Goal: Information Seeking & Learning: Learn about a topic

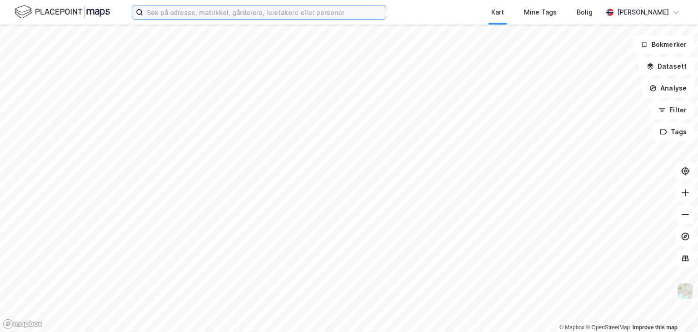
click at [172, 15] on input at bounding box center [264, 12] width 243 height 14
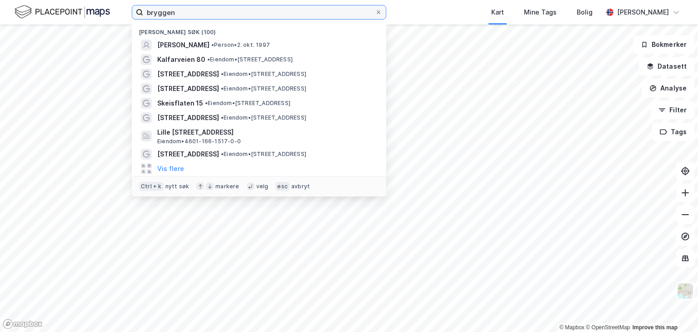
type input "bryggen"
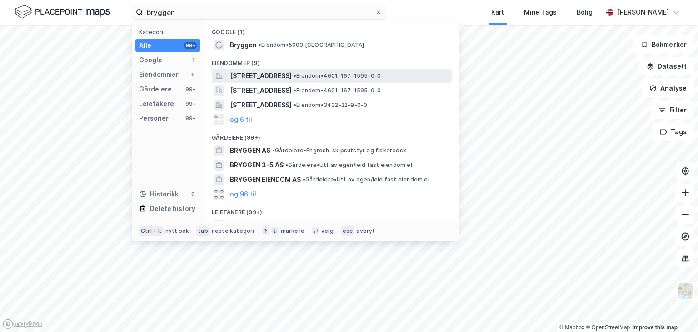
click at [261, 81] on div "[STREET_ADDRESS] • Eiendom • 4601-167-1595-0-0" at bounding box center [332, 76] width 240 height 15
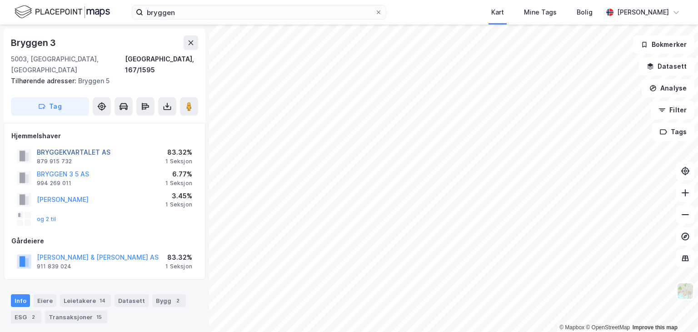
click at [0, 0] on button "BRYGGEKVARTALET AS" at bounding box center [0, 0] width 0 height 0
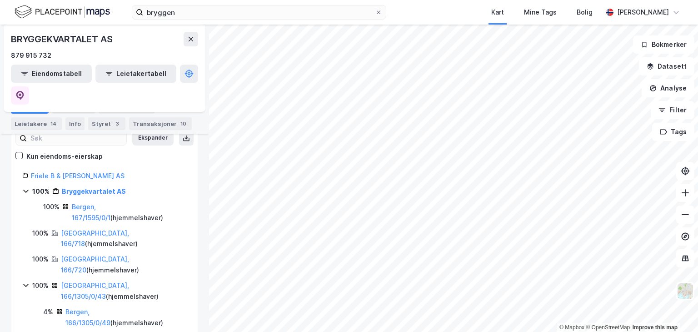
scroll to position [91, 0]
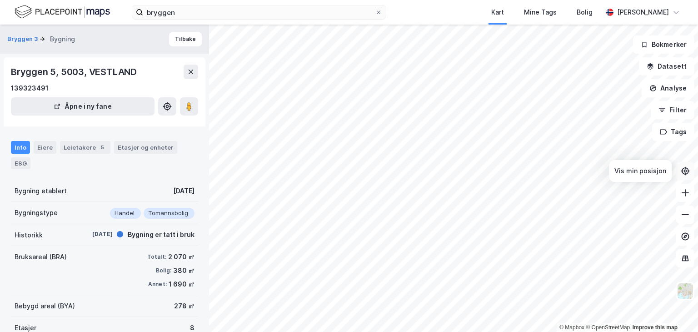
click at [685, 170] on icon at bounding box center [685, 171] width 3 height 3
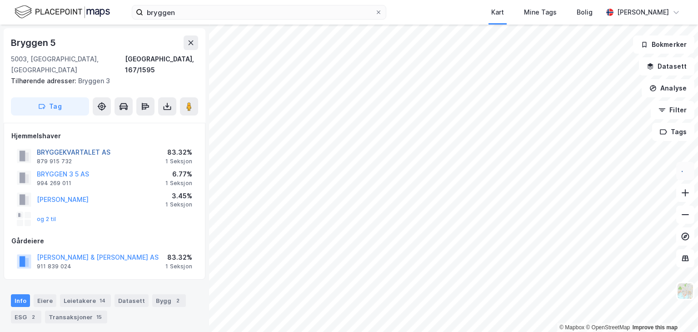
click at [0, 0] on button "BRYGGEKVARTALET AS" at bounding box center [0, 0] width 0 height 0
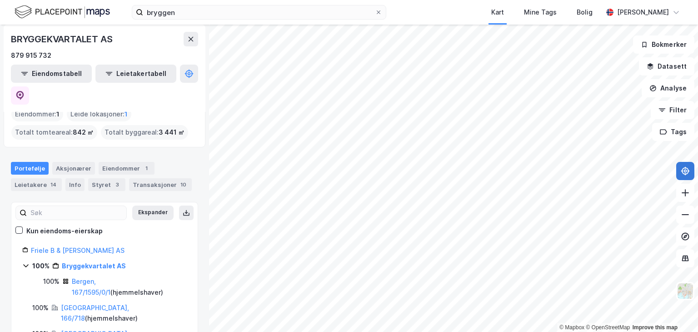
scroll to position [91, 0]
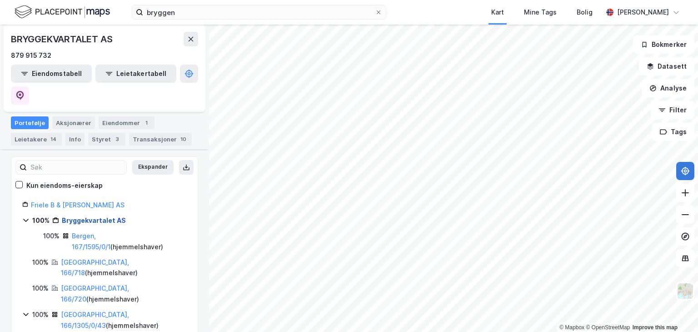
click at [76, 216] on link "Bryggekvartalet AS" at bounding box center [94, 220] width 64 height 8
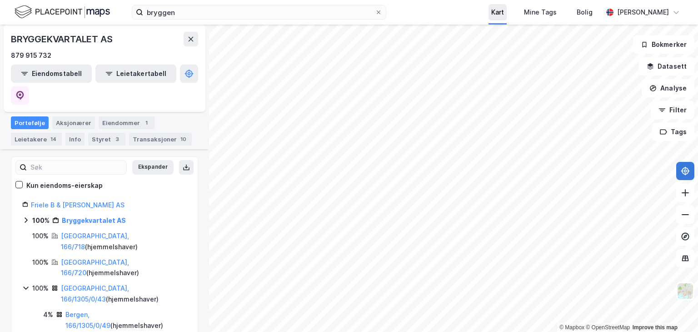
click at [496, 8] on div "Kart" at bounding box center [498, 12] width 13 height 11
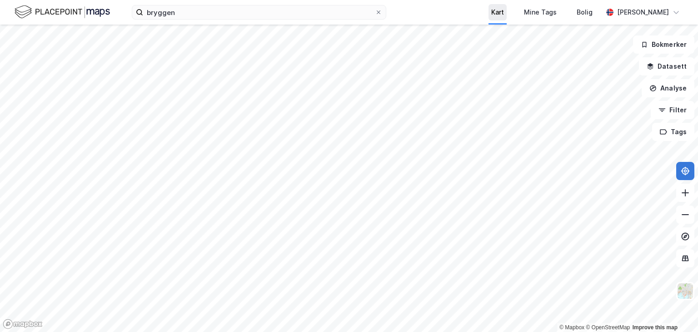
click at [496, 8] on div "Kart" at bounding box center [498, 12] width 13 height 11
click at [685, 287] on img at bounding box center [685, 290] width 17 height 17
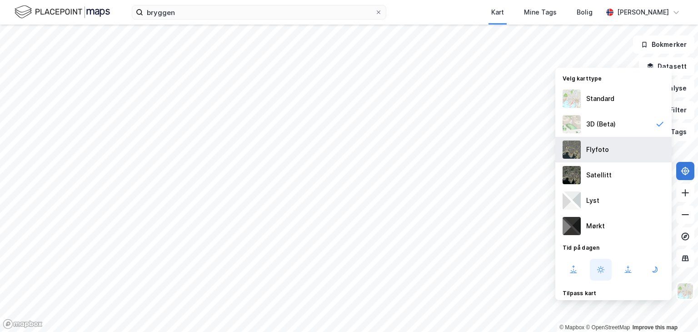
click at [579, 148] on img at bounding box center [572, 150] width 18 height 18
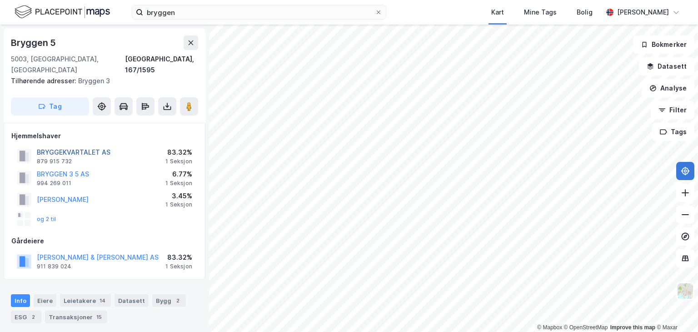
click at [0, 0] on button "BRYGGEKVARTALET AS" at bounding box center [0, 0] width 0 height 0
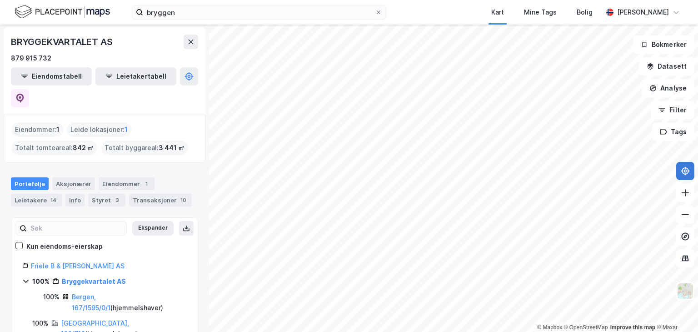
scroll to position [45, 0]
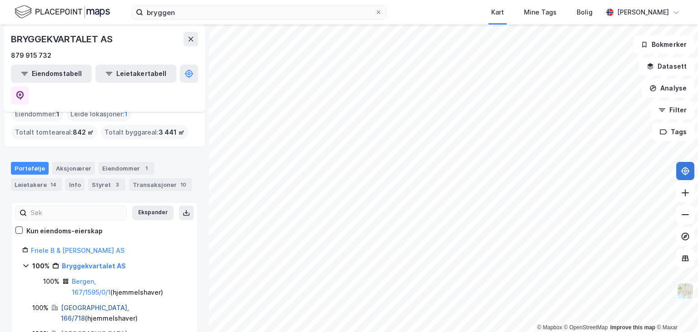
click at [96, 304] on link "[GEOGRAPHIC_DATA], 166/718" at bounding box center [95, 313] width 68 height 19
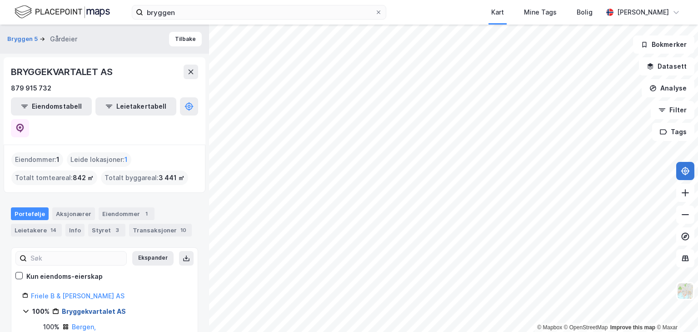
click at [82, 307] on link "Bryggekvartalet AS" at bounding box center [94, 311] width 64 height 8
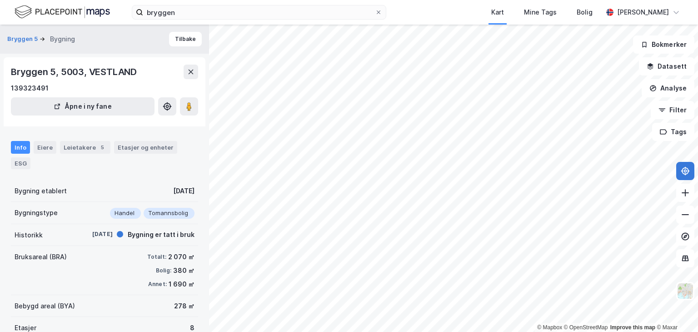
scroll to position [30, 0]
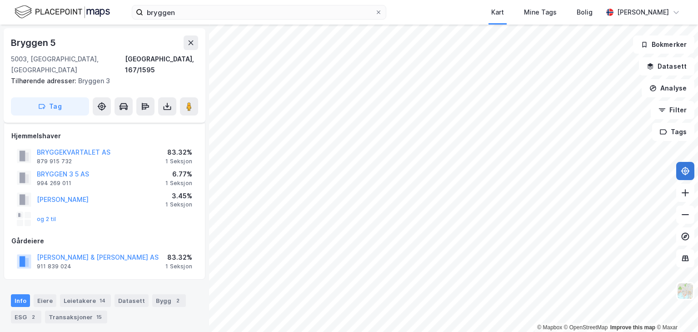
scroll to position [30, 0]
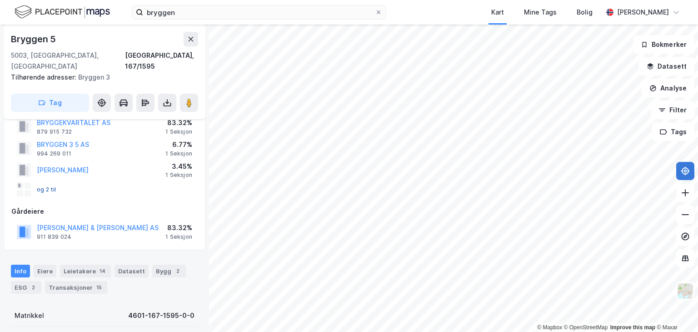
click at [0, 0] on button "og 2 til" at bounding box center [0, 0] width 0 height 0
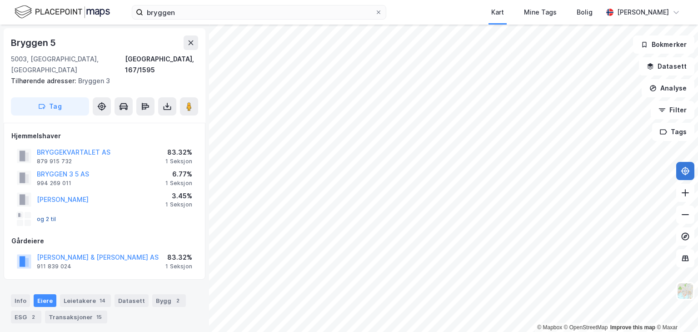
click at [0, 0] on button "og 2 til" at bounding box center [0, 0] width 0 height 0
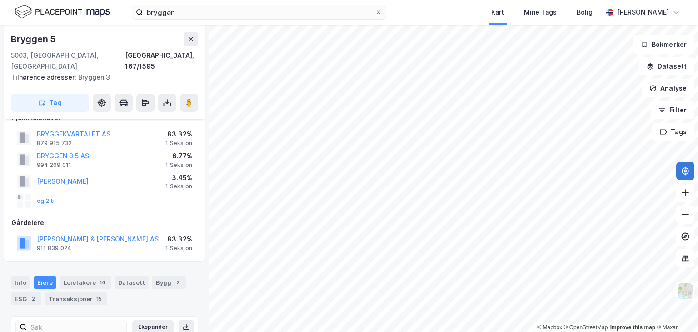
scroll to position [109, 0]
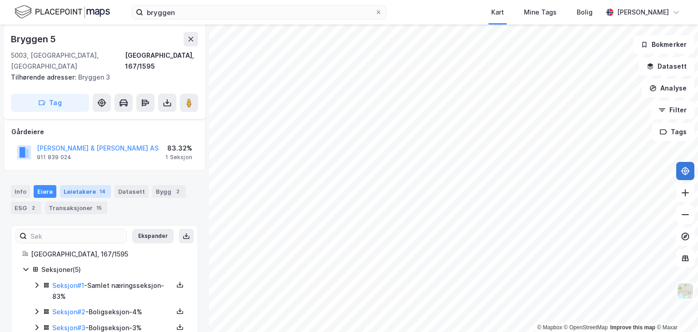
click at [82, 185] on div "Leietakere 14" at bounding box center [85, 191] width 51 height 13
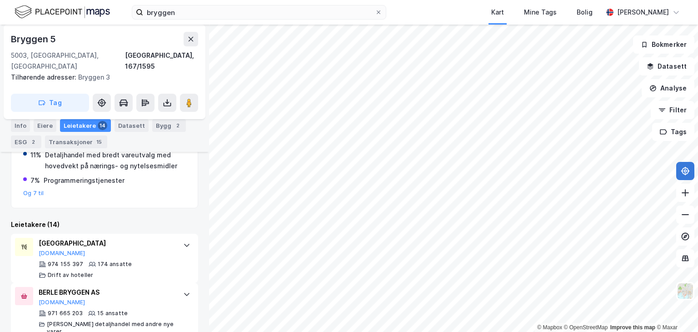
scroll to position [274, 0]
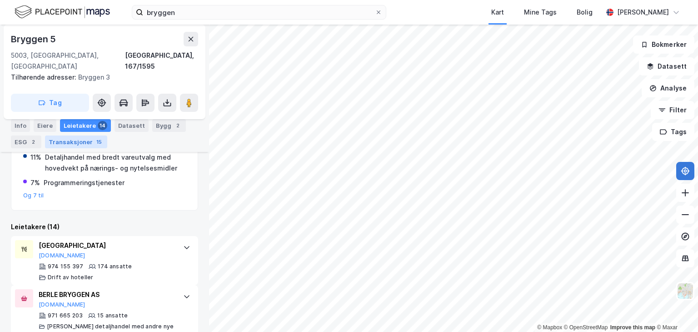
click at [66, 138] on div "Transaksjoner 15" at bounding box center [76, 141] width 62 height 13
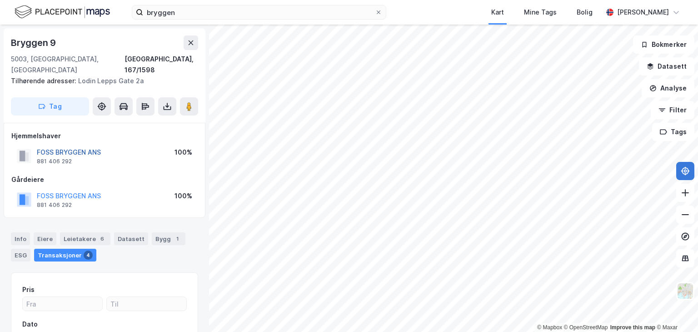
click at [0, 0] on button "FOSS BRYGGEN ANS" at bounding box center [0, 0] width 0 height 0
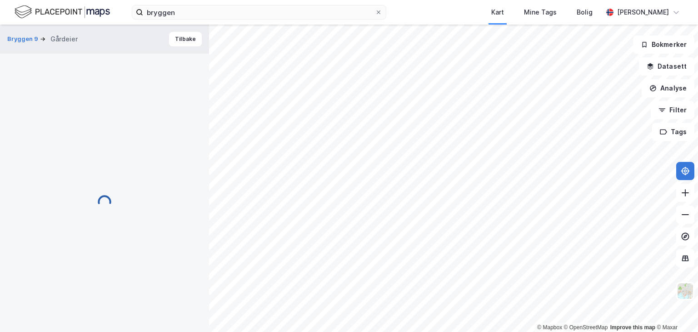
click at [83, 142] on div "© Mapbox © OpenStreetMap Improve this map © Maxar Bryggen 9 Gårdeier Tilbake Bo…" at bounding box center [349, 178] width 698 height 307
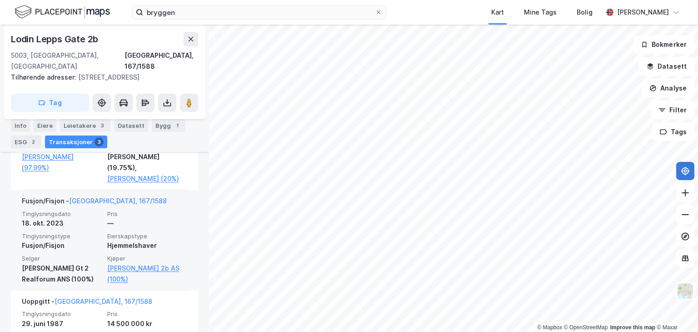
scroll to position [418, 0]
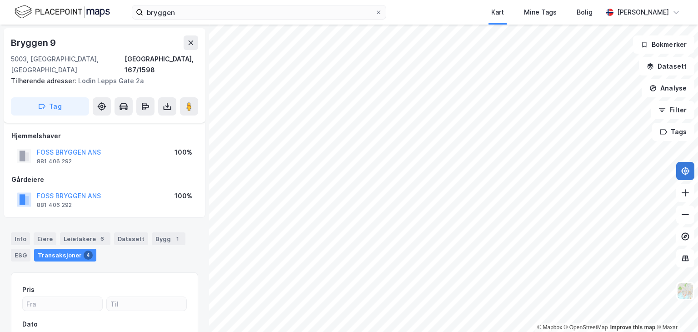
scroll to position [100, 0]
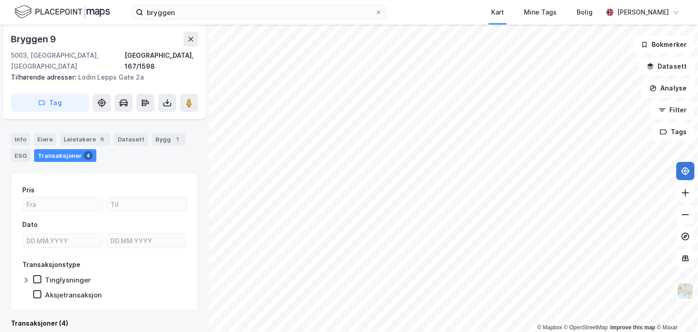
click at [396, 331] on html "bryggen Kart Mine Tags Bolig [PERSON_NAME] © Mapbox © OpenStreetMap Improve thi…" at bounding box center [349, 166] width 698 height 332
click at [308, 331] on html "bryggen Kart Mine Tags Bolig [PERSON_NAME] © Mapbox © OpenStreetMap Improve thi…" at bounding box center [349, 166] width 698 height 332
click at [431, 331] on html "bryggen Kart Mine Tags Bolig [PERSON_NAME] © Mapbox © OpenStreetMap Improve thi…" at bounding box center [349, 166] width 698 height 332
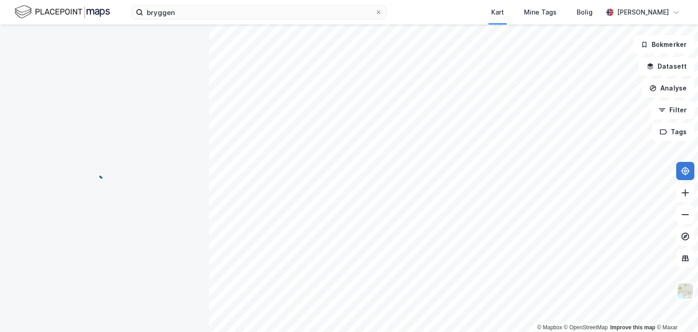
scroll to position [42, 0]
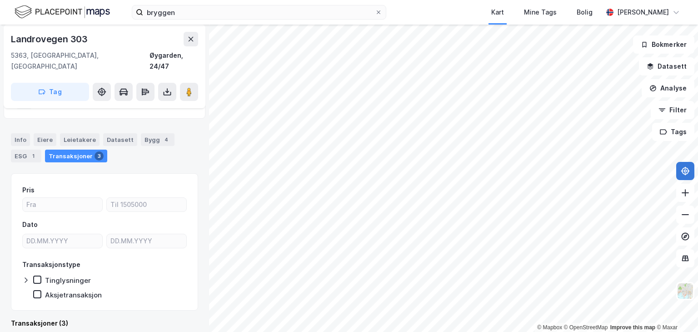
click at [72, 150] on div "Transaksjoner 3" at bounding box center [76, 156] width 62 height 13
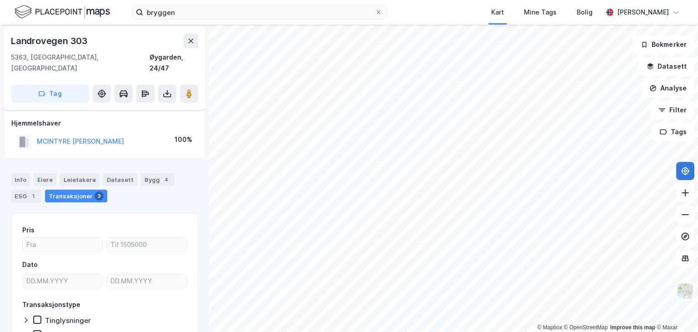
scroll to position [0, 0]
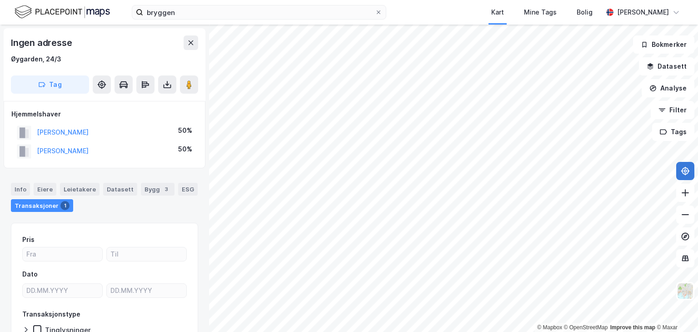
scroll to position [2, 0]
